Goal: Task Accomplishment & Management: Manage account settings

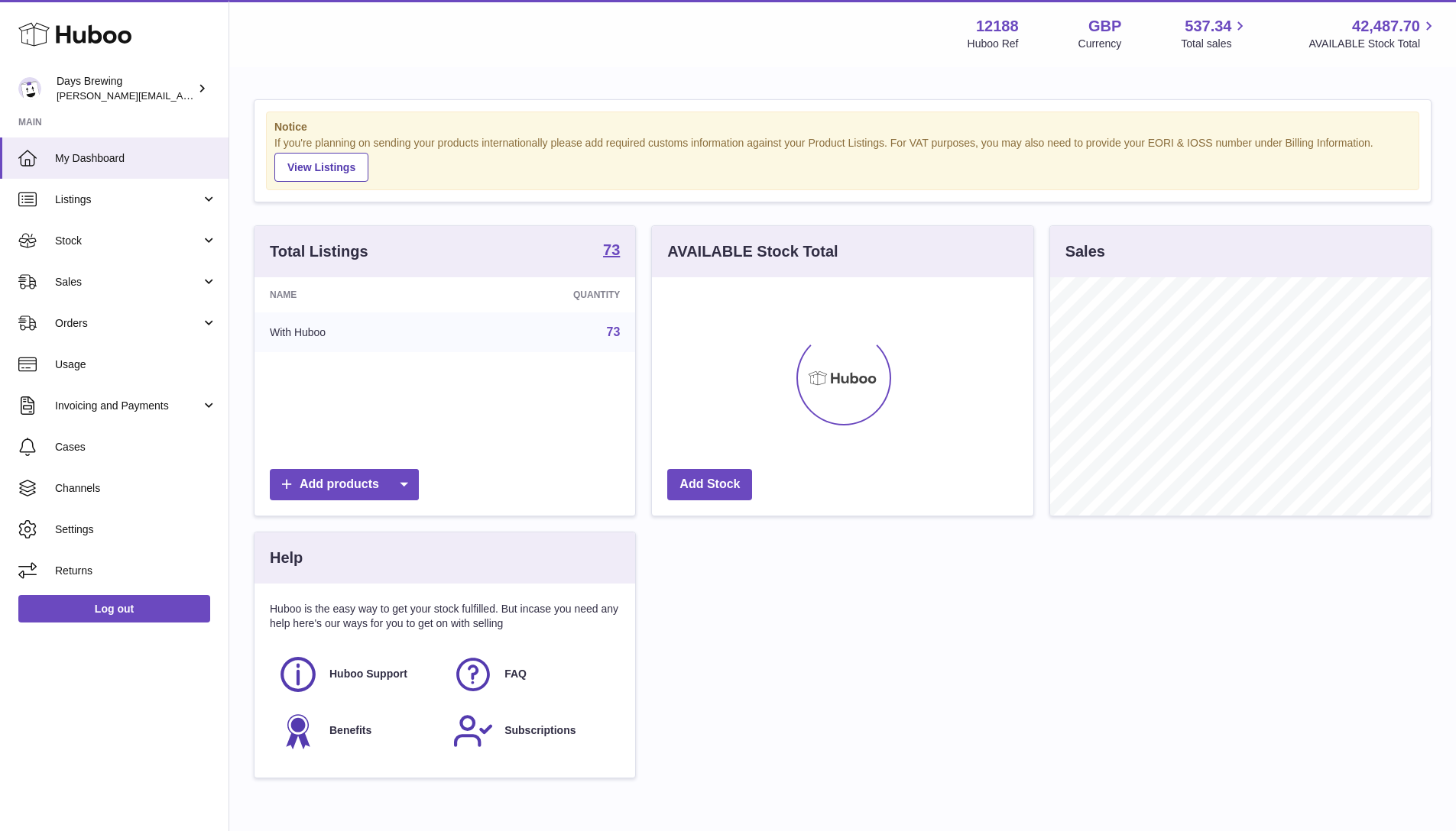
scroll to position [238, 381]
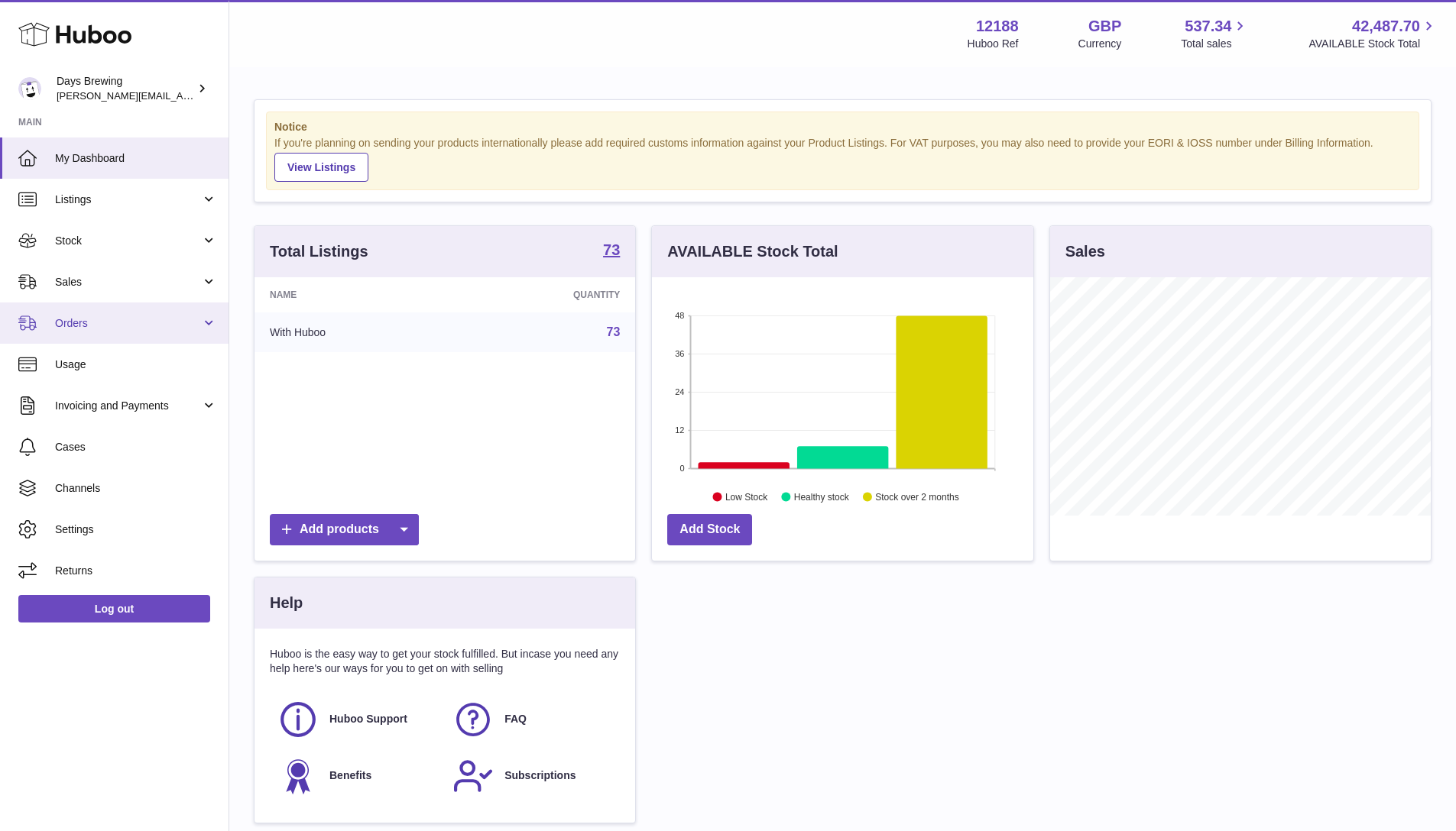
click at [101, 332] on link "Orders" at bounding box center [114, 322] width 229 height 41
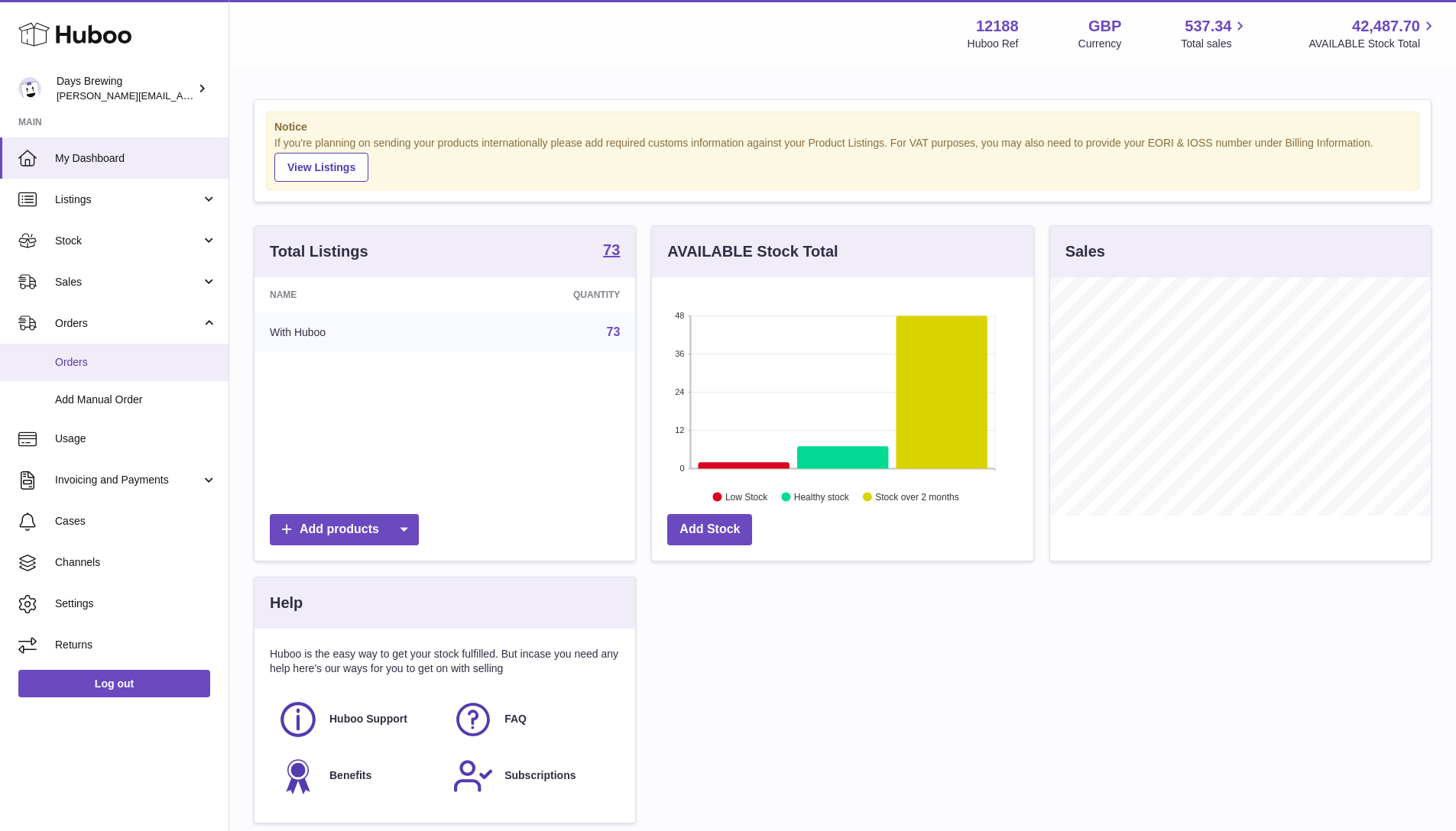
click at [117, 367] on span "Orders" at bounding box center [136, 362] width 162 height 14
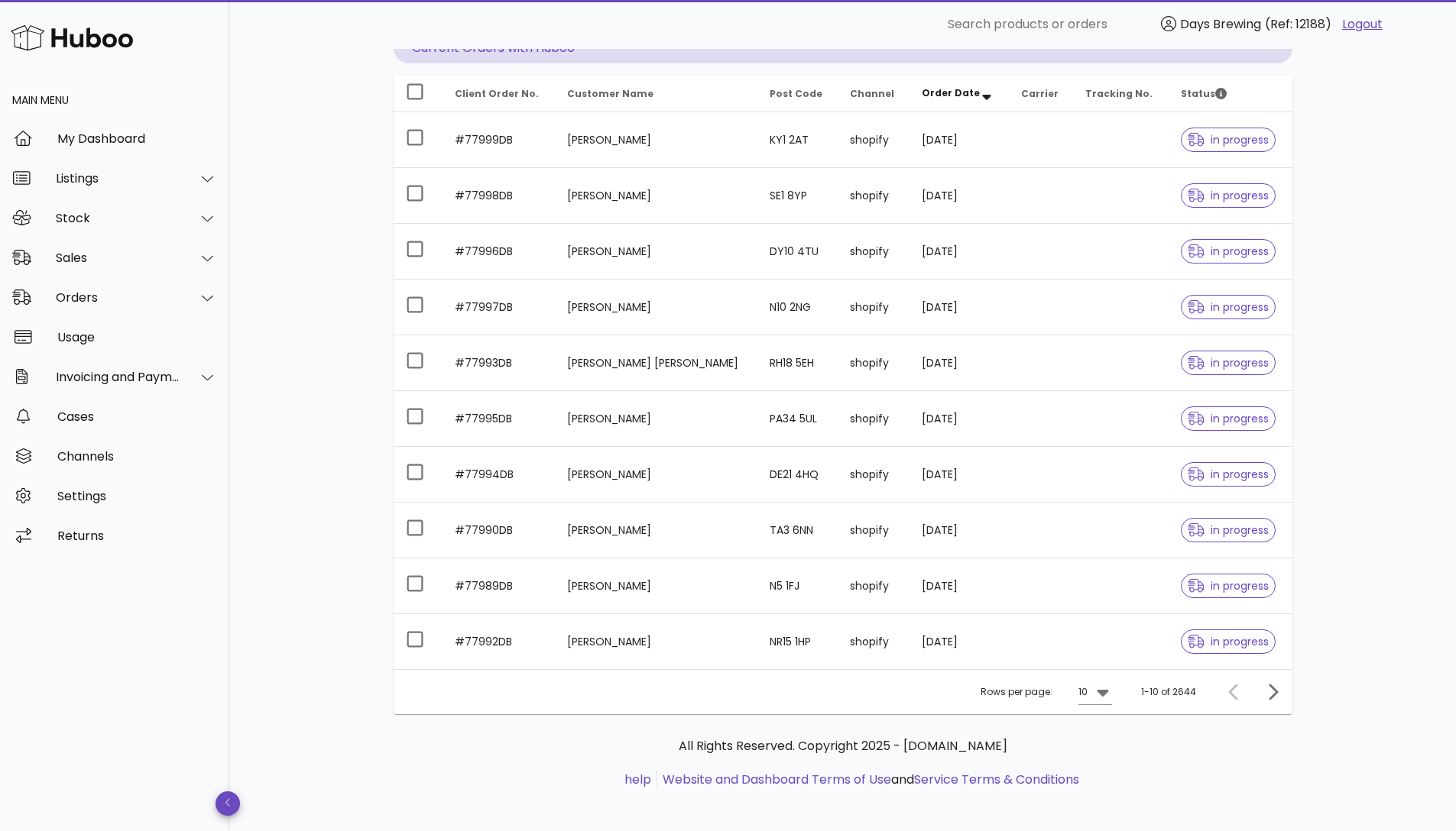
scroll to position [174, 0]
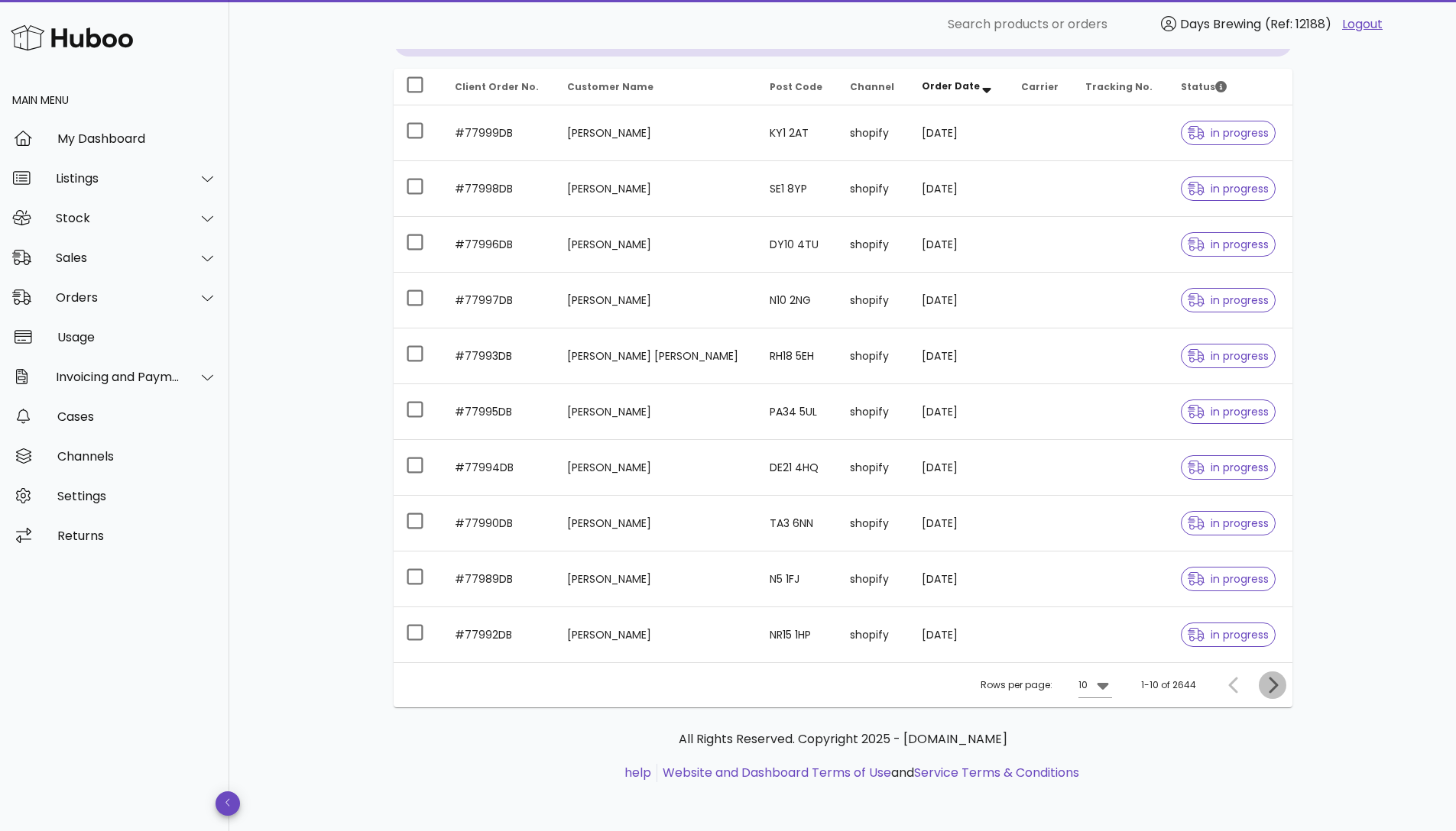
click at [1276, 690] on icon "Next page" at bounding box center [1272, 684] width 18 height 18
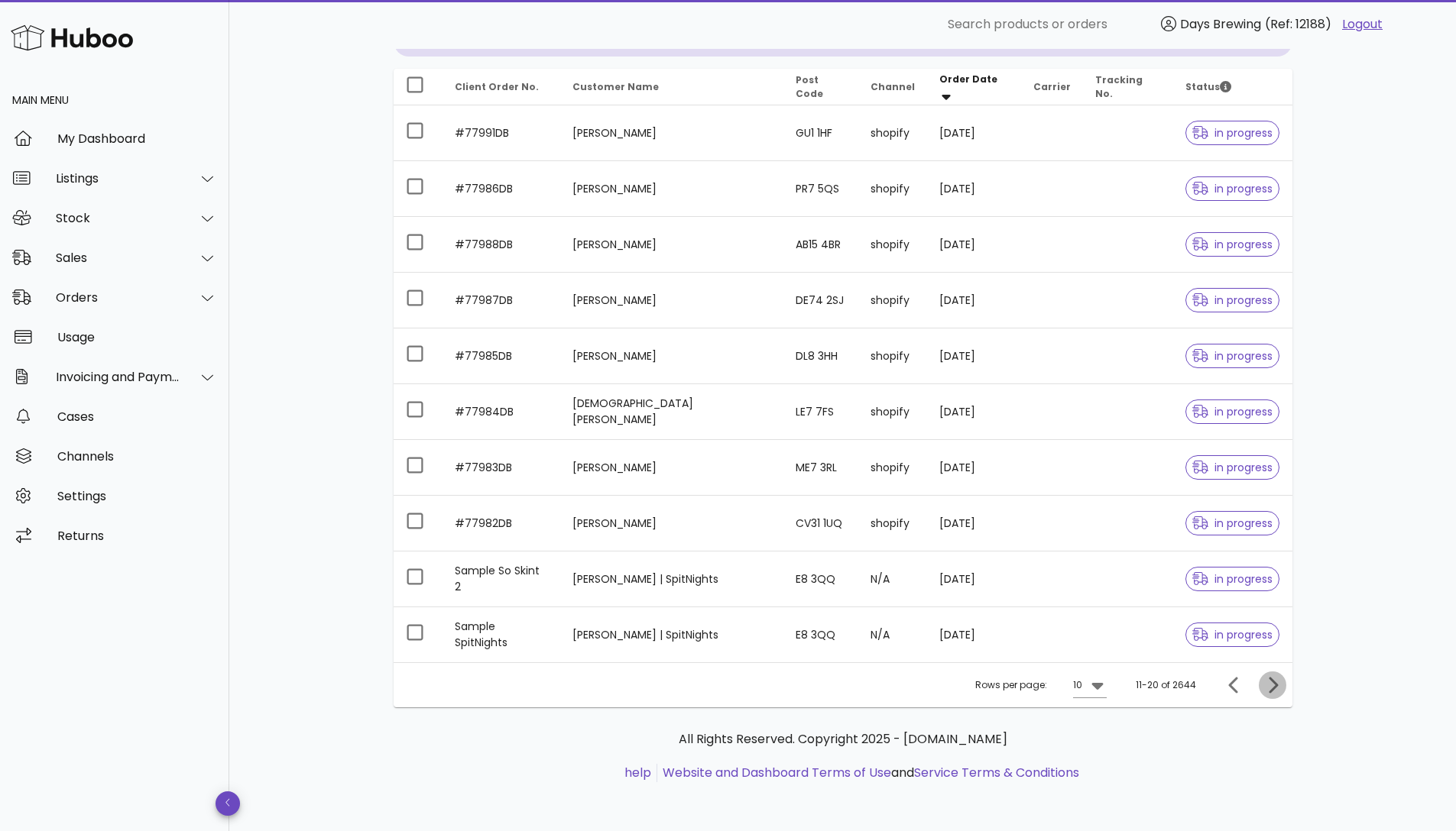
click at [1276, 679] on icon "Next page" at bounding box center [1272, 684] width 18 height 18
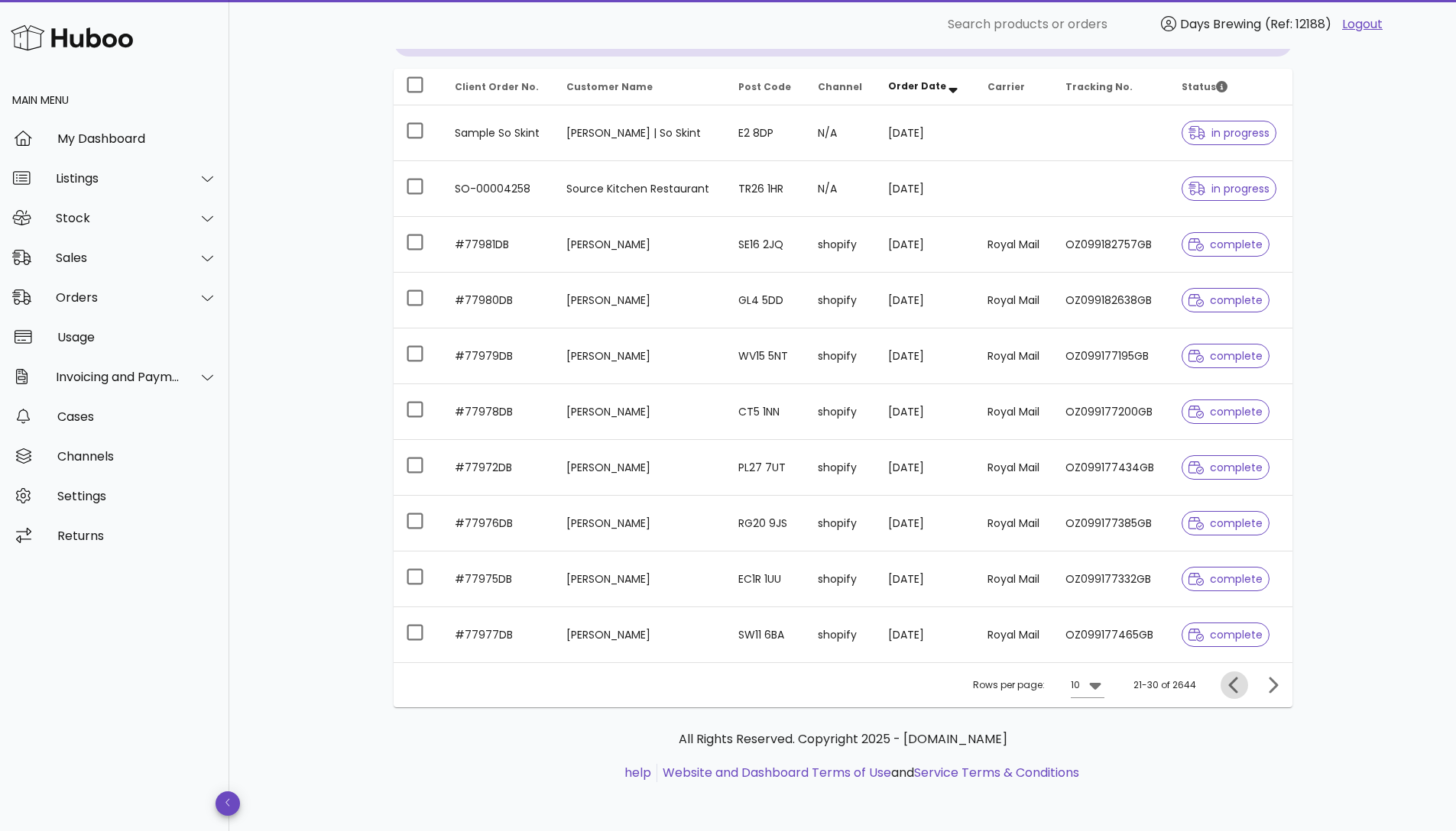
click at [1241, 690] on icon "Previous page" at bounding box center [1234, 684] width 18 height 18
